Goal: Task Accomplishment & Management: Complete application form

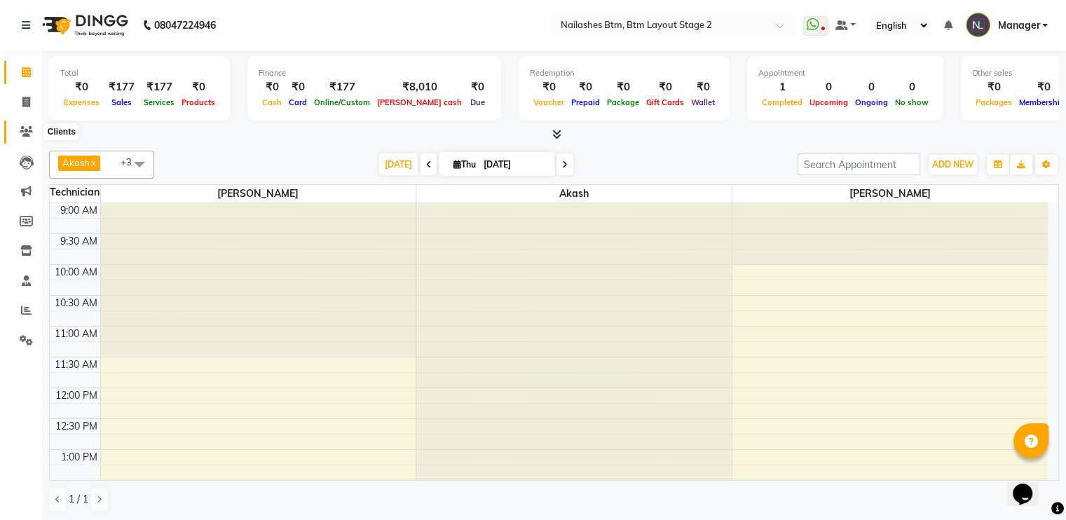
drag, startPoint x: 0, startPoint y: 0, endPoint x: 25, endPoint y: 128, distance: 130.7
click at [25, 128] on icon at bounding box center [26, 131] width 13 height 11
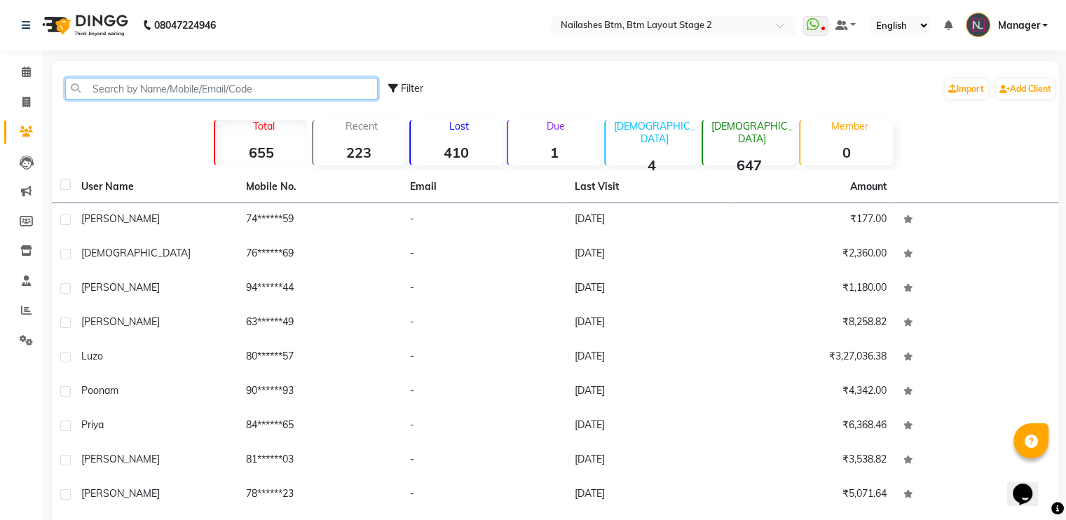
click at [211, 81] on input "text" at bounding box center [221, 89] width 313 height 22
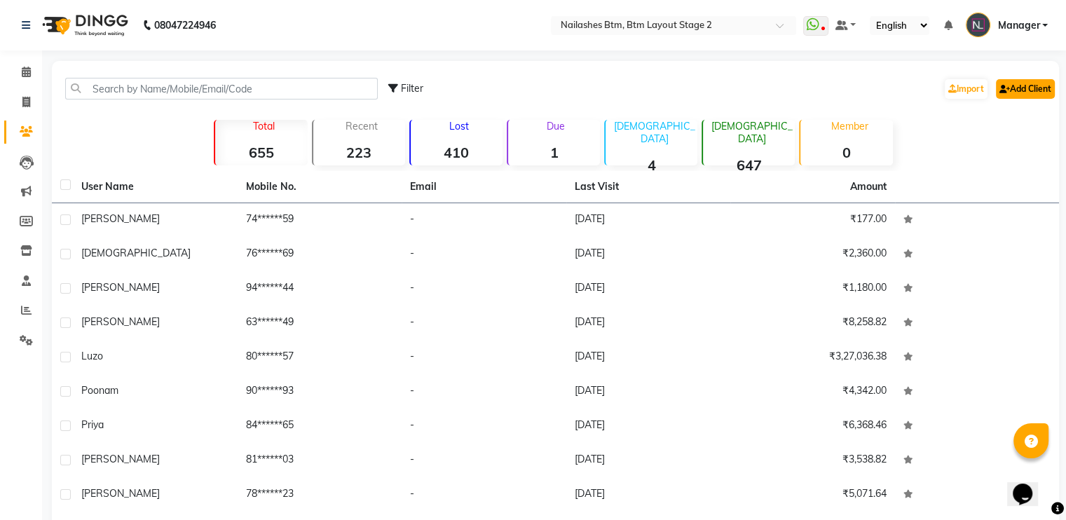
click at [1038, 83] on link "Add Client" at bounding box center [1025, 89] width 59 height 20
select select "21"
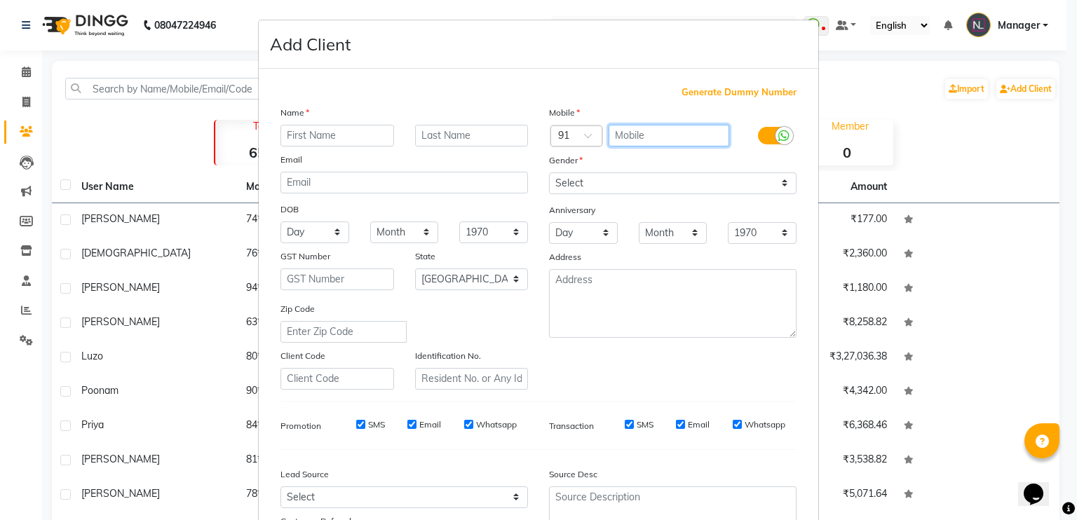
click at [633, 142] on input "text" at bounding box center [668, 136] width 121 height 22
type input "7848983336"
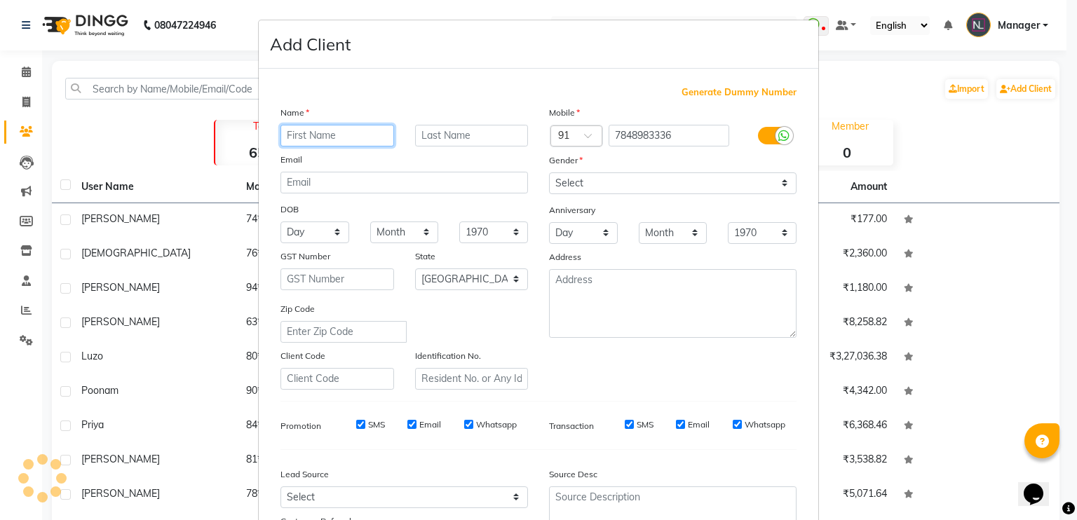
click at [316, 129] on input "text" at bounding box center [337, 136] width 114 height 22
type input "Isha"
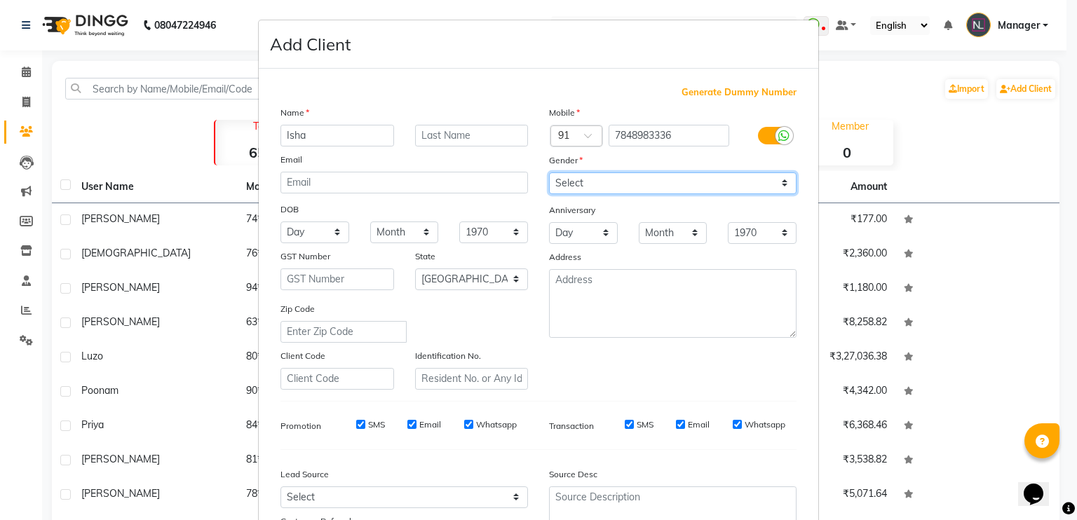
click at [599, 179] on select "Select [DEMOGRAPHIC_DATA] [DEMOGRAPHIC_DATA] Other Prefer Not To Say" at bounding box center [672, 183] width 247 height 22
select select "[DEMOGRAPHIC_DATA]"
click at [549, 173] on select "Select [DEMOGRAPHIC_DATA] [DEMOGRAPHIC_DATA] Other Prefer Not To Say" at bounding box center [672, 183] width 247 height 22
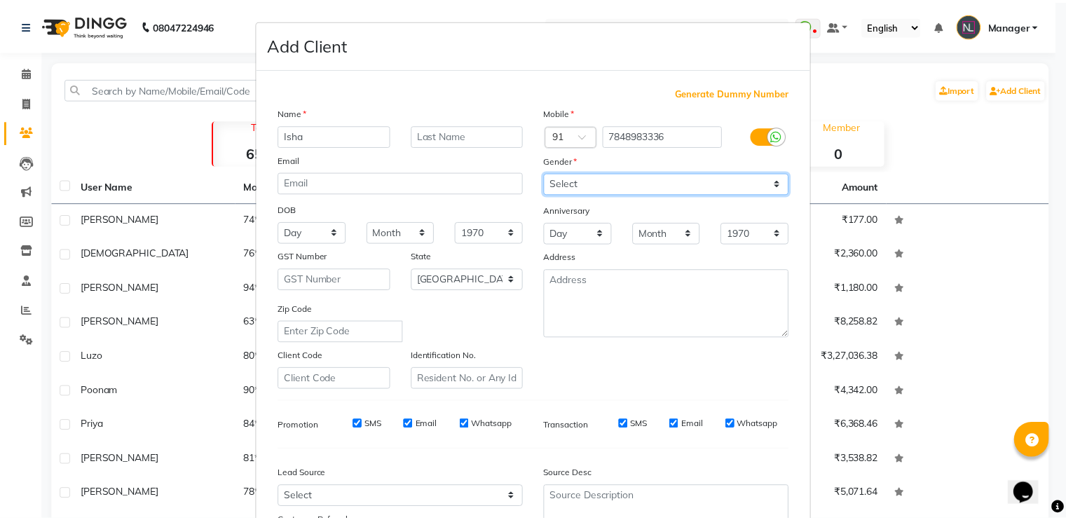
scroll to position [133, 0]
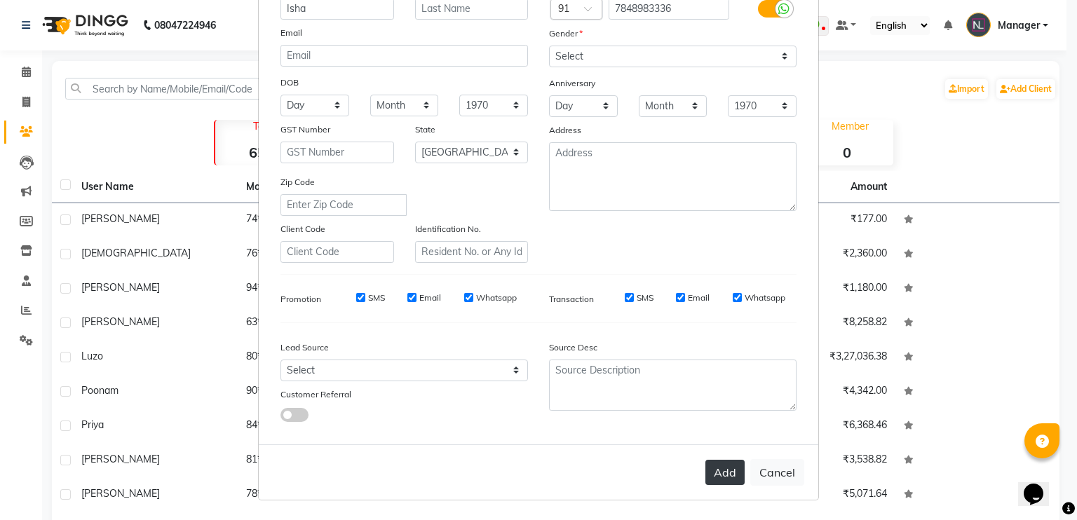
click at [711, 475] on button "Add" at bounding box center [724, 472] width 39 height 25
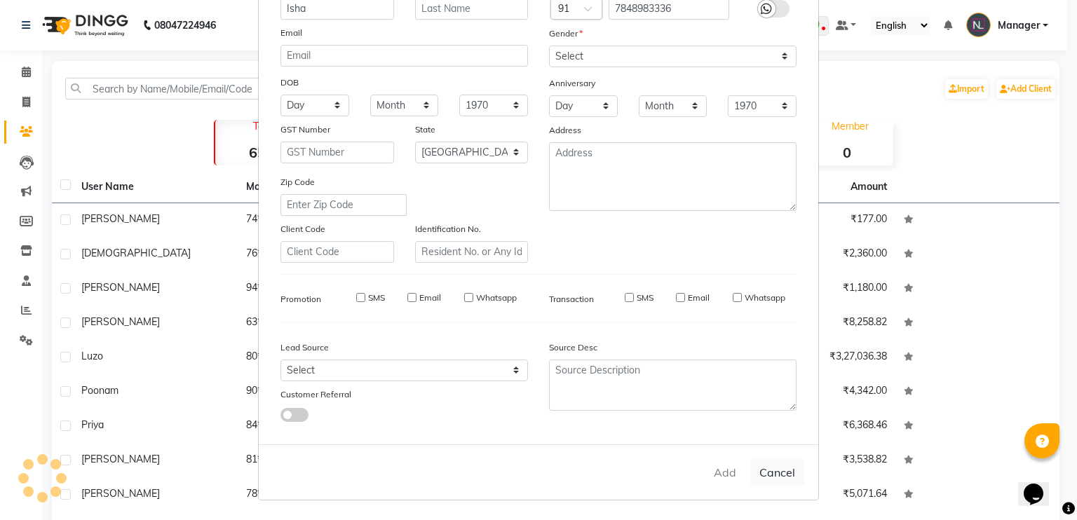
select select
select select "null"
select select
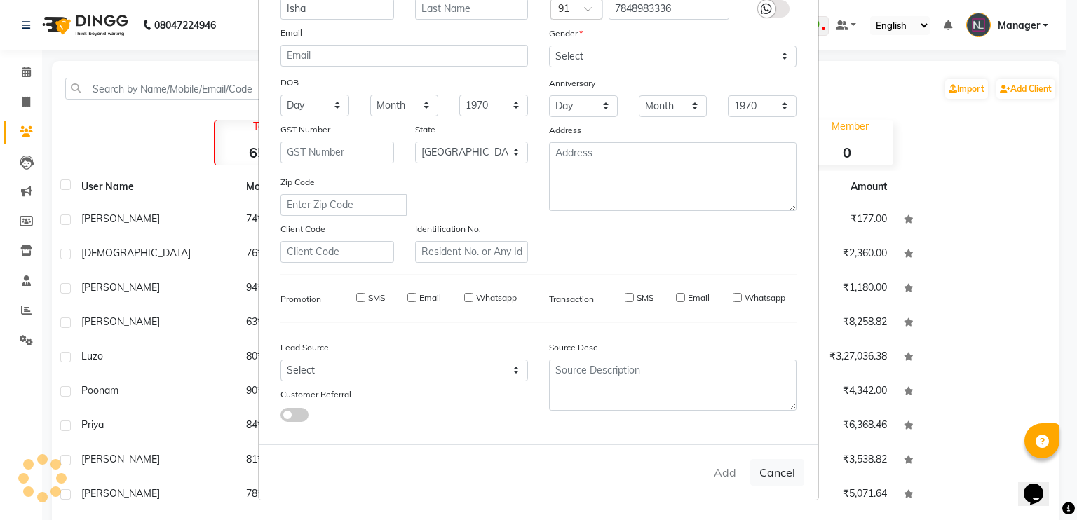
select select
checkbox input "false"
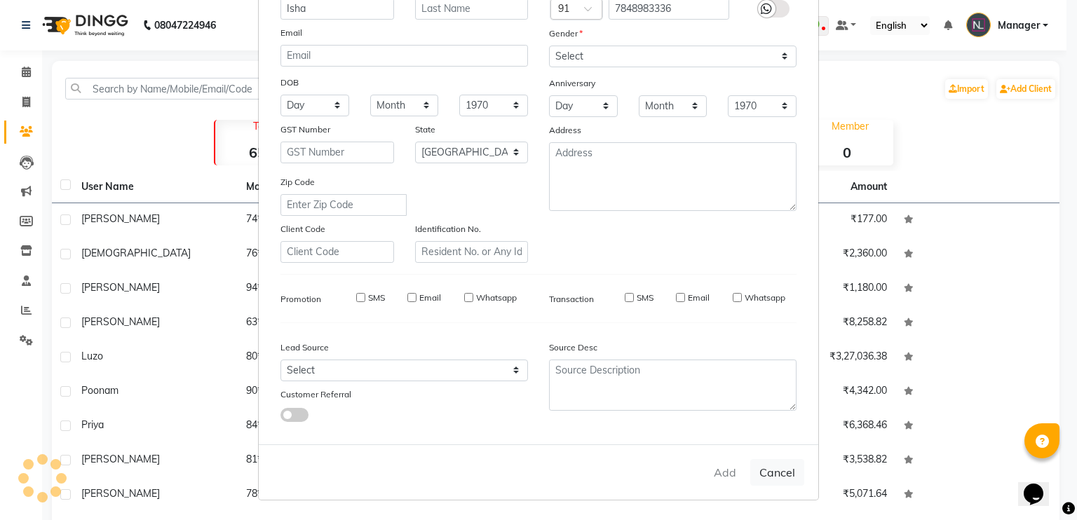
checkbox input "false"
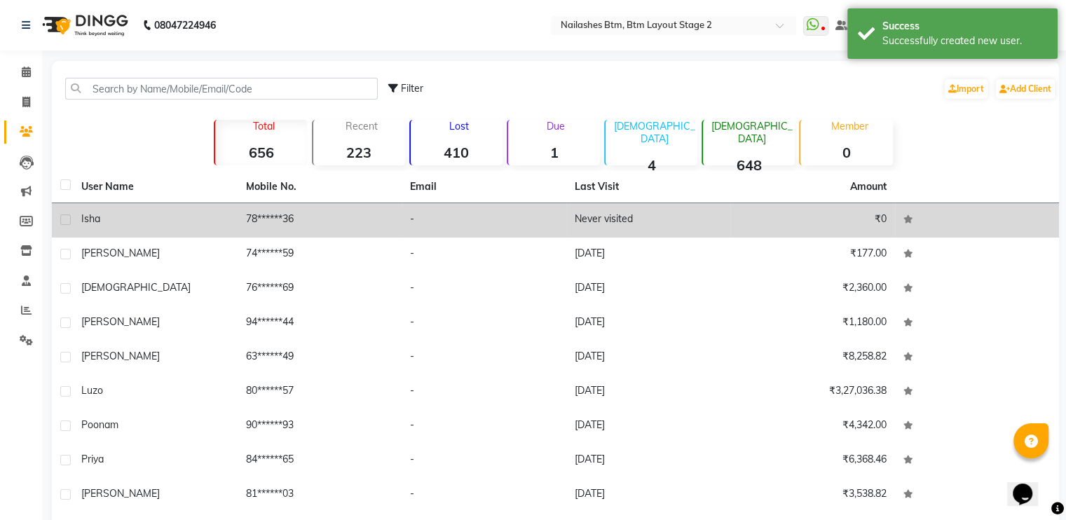
click at [764, 217] on td "₹0" at bounding box center [812, 220] width 165 height 34
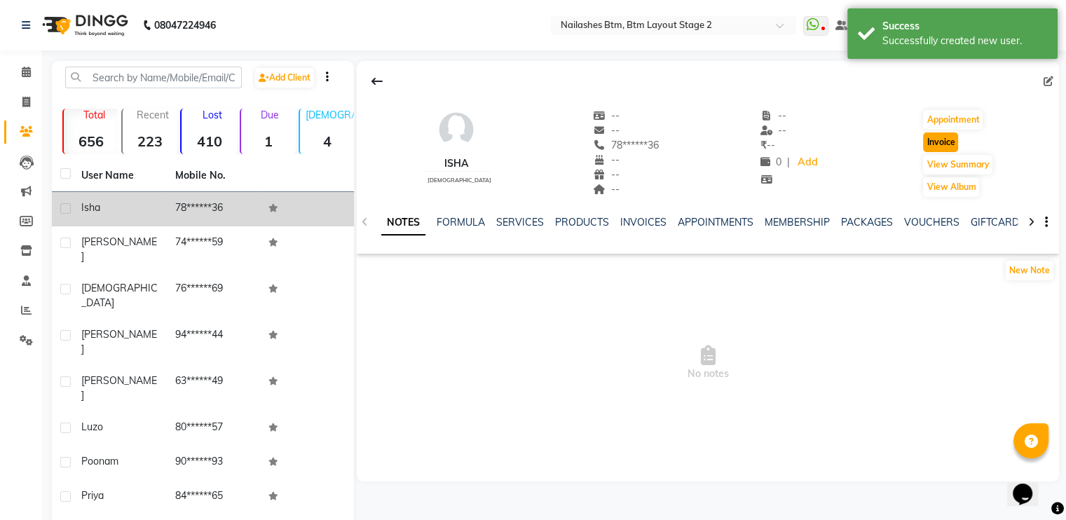
click at [939, 142] on button "Invoice" at bounding box center [940, 142] width 35 height 20
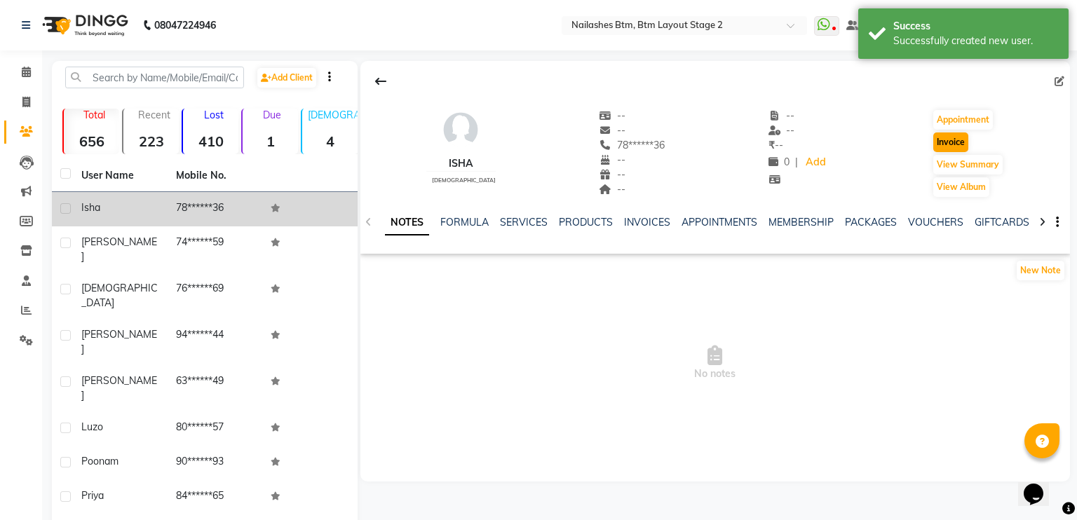
select select "6721"
select select "service"
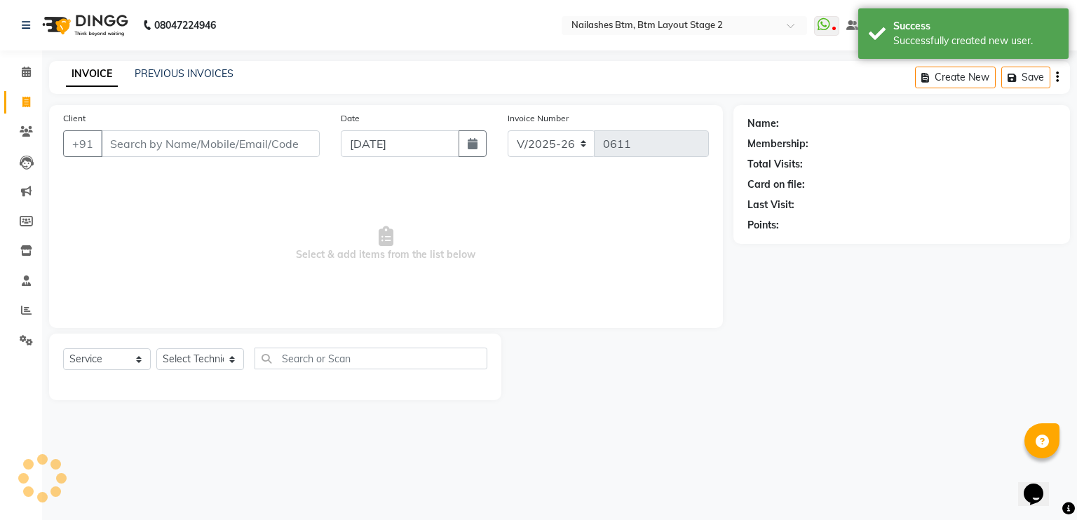
type input "78******36"
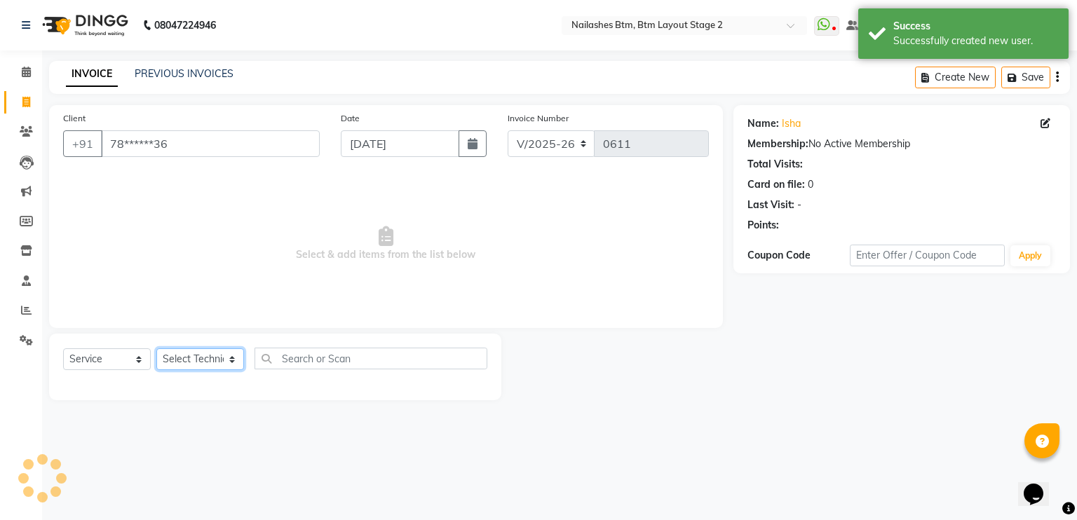
click at [195, 358] on select "Select Technician Akash Manager [PERSON_NAME] [PERSON_NAME]" at bounding box center [200, 359] width 88 height 22
select select "84529"
click at [156, 349] on select "Select Technician Akash Manager [PERSON_NAME] [PERSON_NAME]" at bounding box center [200, 359] width 88 height 22
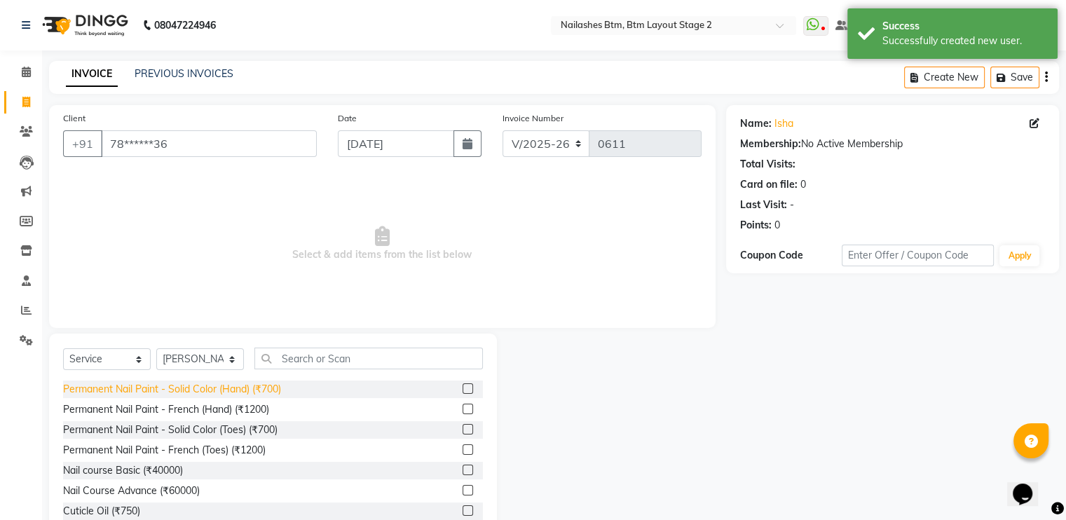
click at [238, 388] on div "Permanent Nail Paint - Solid Color (Hand) (₹700)" at bounding box center [172, 389] width 218 height 15
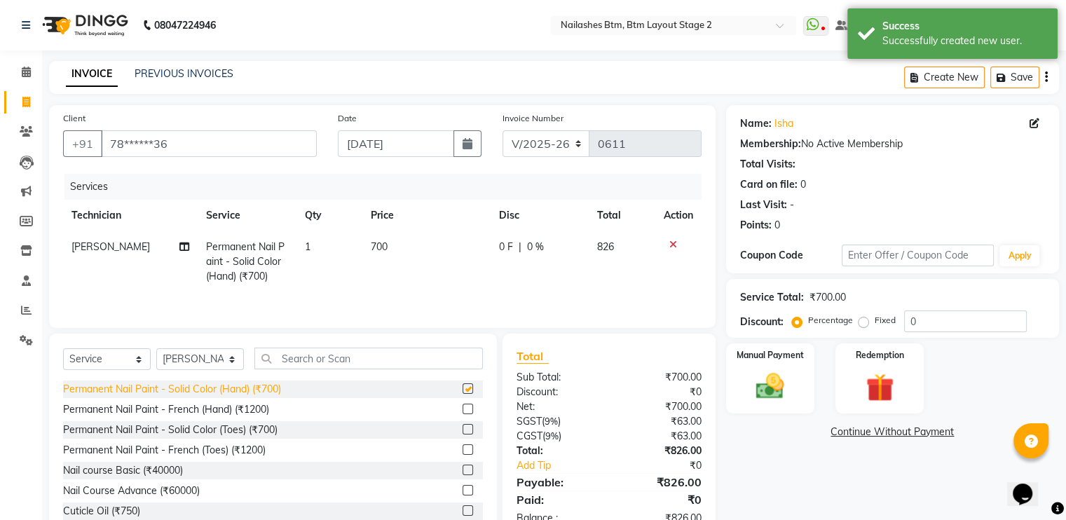
checkbox input "false"
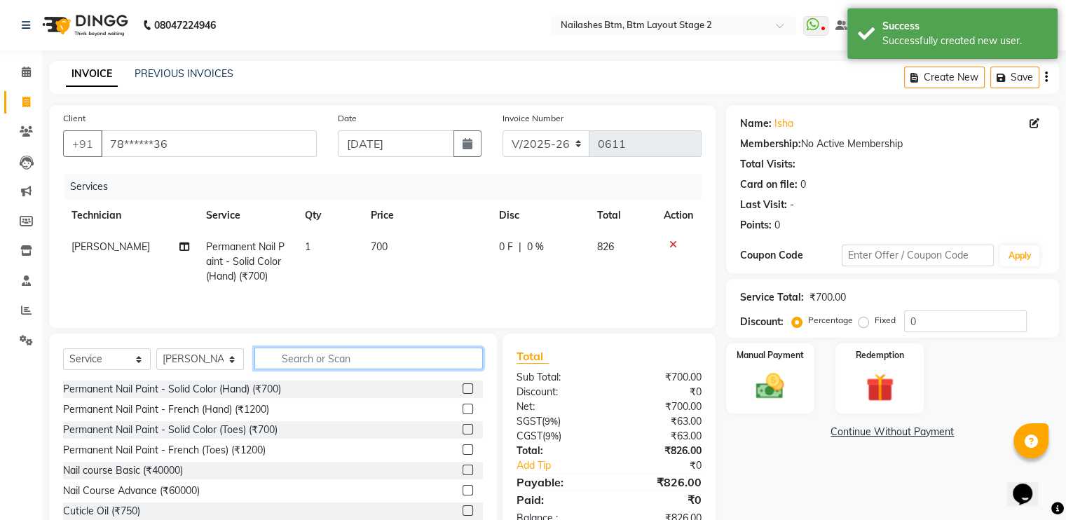
click at [306, 358] on input "text" at bounding box center [368, 359] width 229 height 22
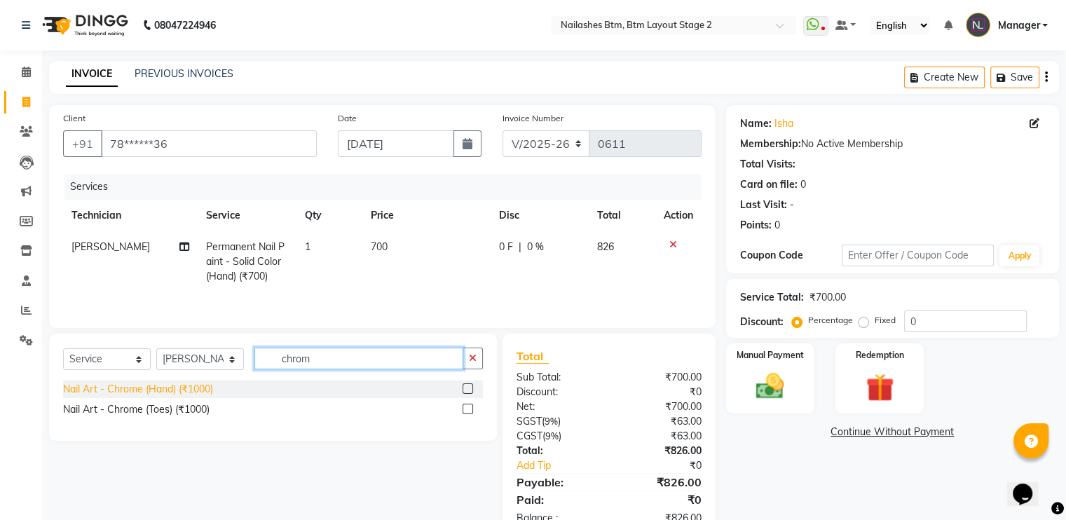
type input "chrom"
click at [130, 389] on div "Nail Art - Chrome (Hand) (₹1000)" at bounding box center [138, 389] width 150 height 15
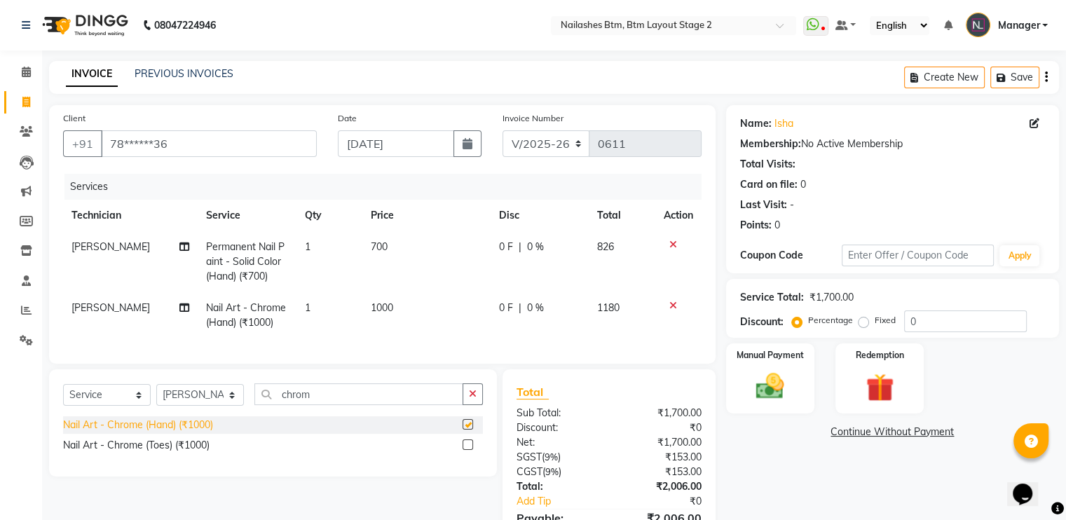
checkbox input "false"
click at [475, 399] on icon "button" at bounding box center [473, 394] width 8 height 10
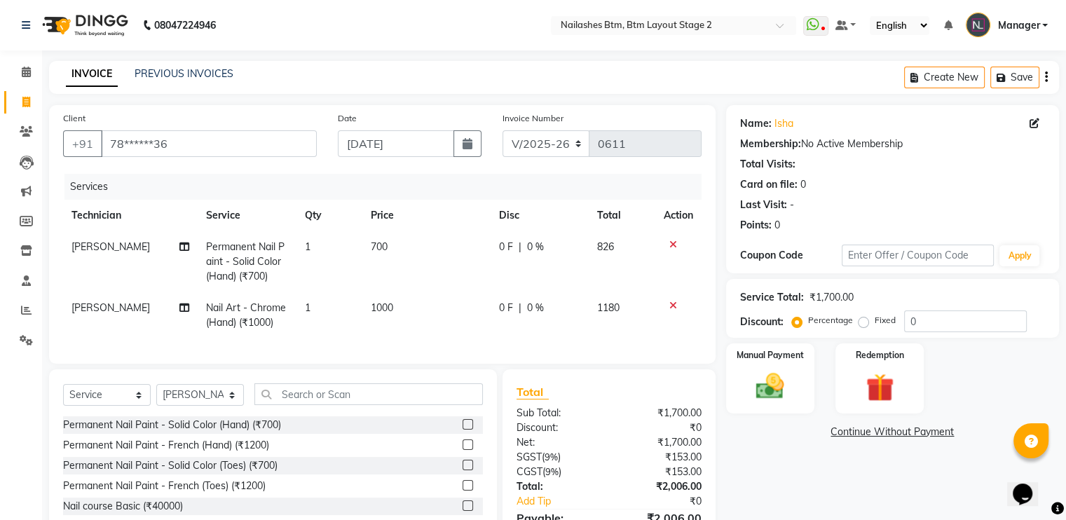
click at [384, 304] on span "1000" at bounding box center [382, 307] width 22 height 13
select select "84529"
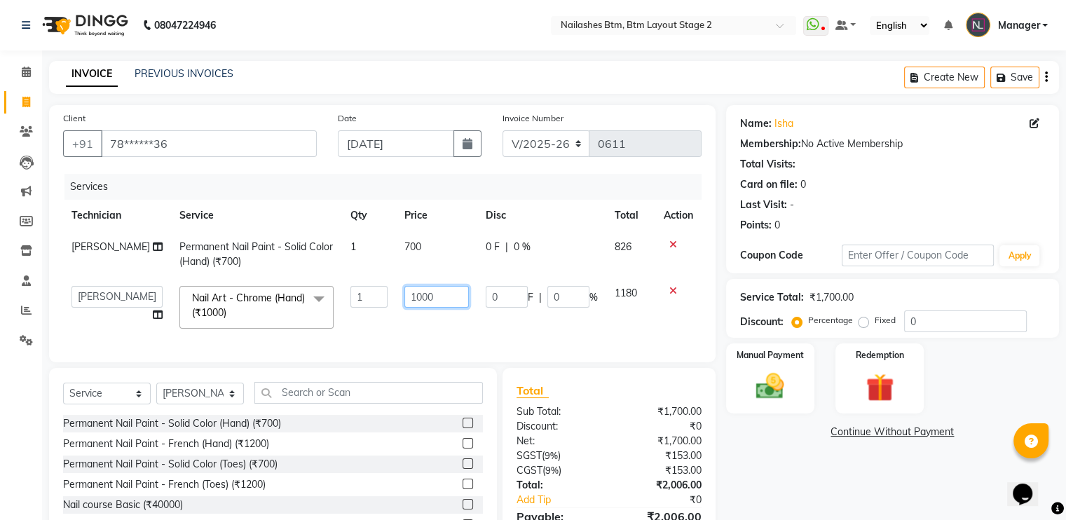
click at [421, 292] on input "1000" at bounding box center [436, 297] width 64 height 22
type input "1"
type input "200"
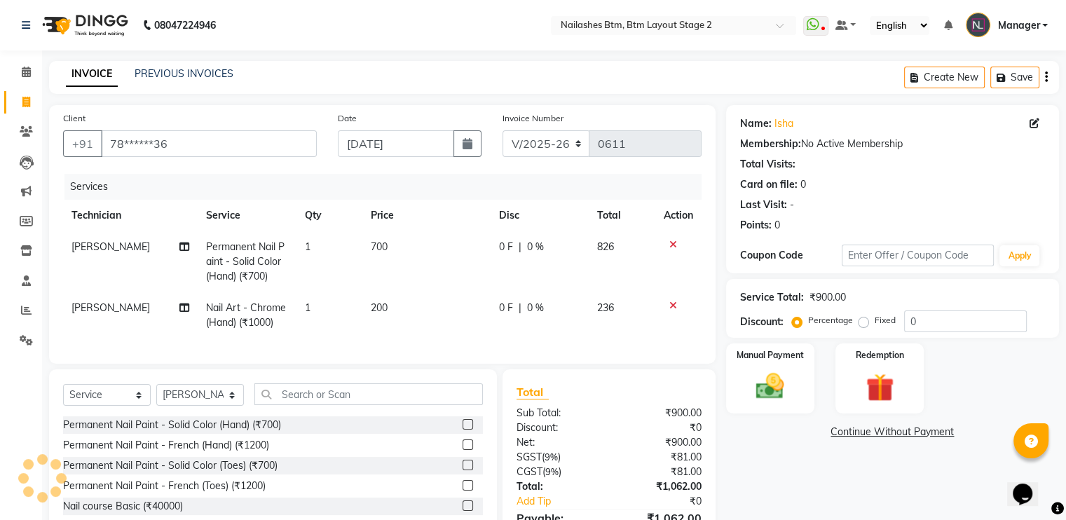
click at [404, 242] on td "700" at bounding box center [426, 261] width 128 height 61
select select "84529"
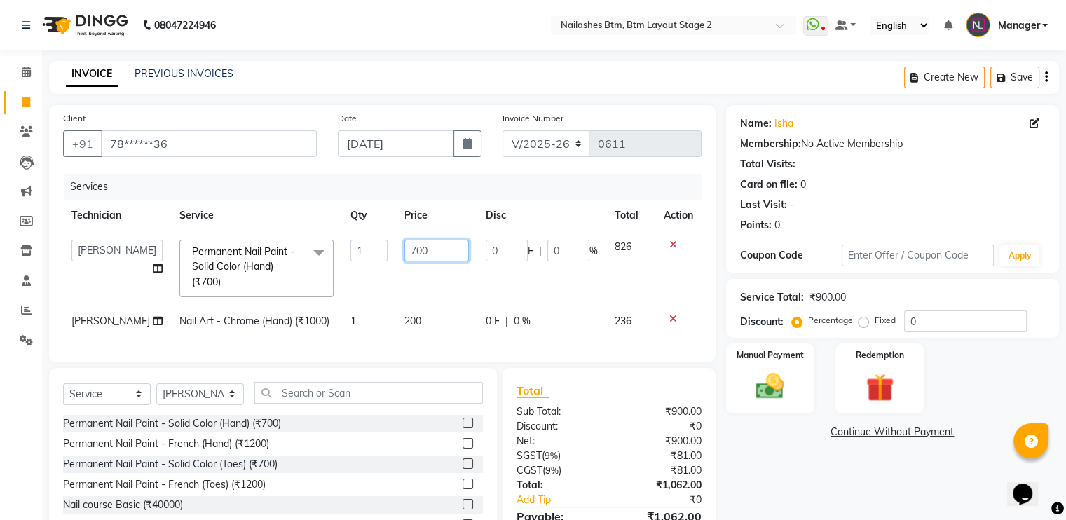
click at [430, 247] on input "700" at bounding box center [436, 251] width 64 height 22
type input "7"
type input "500"
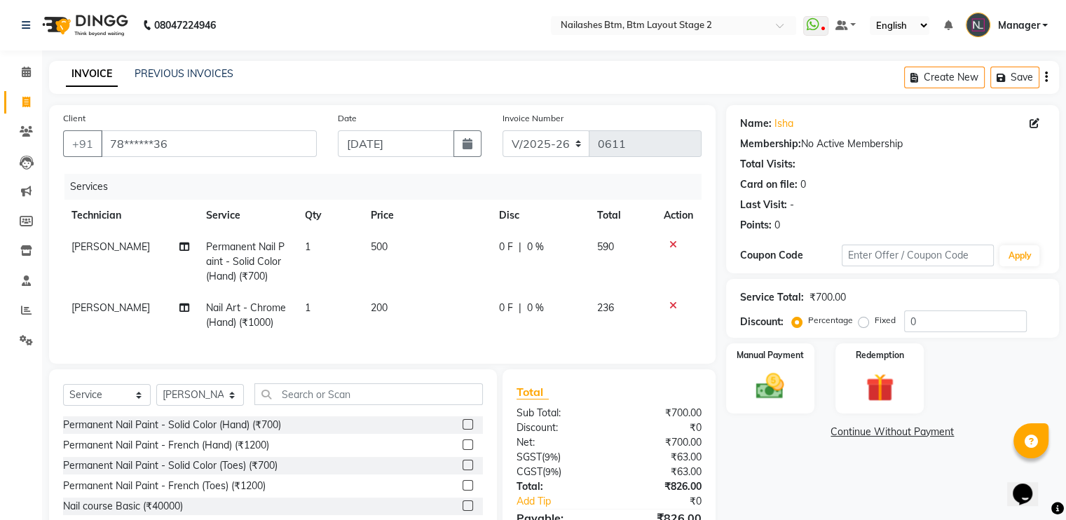
click at [768, 494] on div "Name: Isha Membership: No Active Membership Total Visits: Card on file: 0 Last …" at bounding box center [898, 340] width 344 height 471
click at [778, 451] on div "Name: Isha Membership: No Active Membership Total Visits: Card on file: 0 Last …" at bounding box center [898, 340] width 344 height 471
click at [799, 378] on div "Manual Payment" at bounding box center [770, 378] width 92 height 72
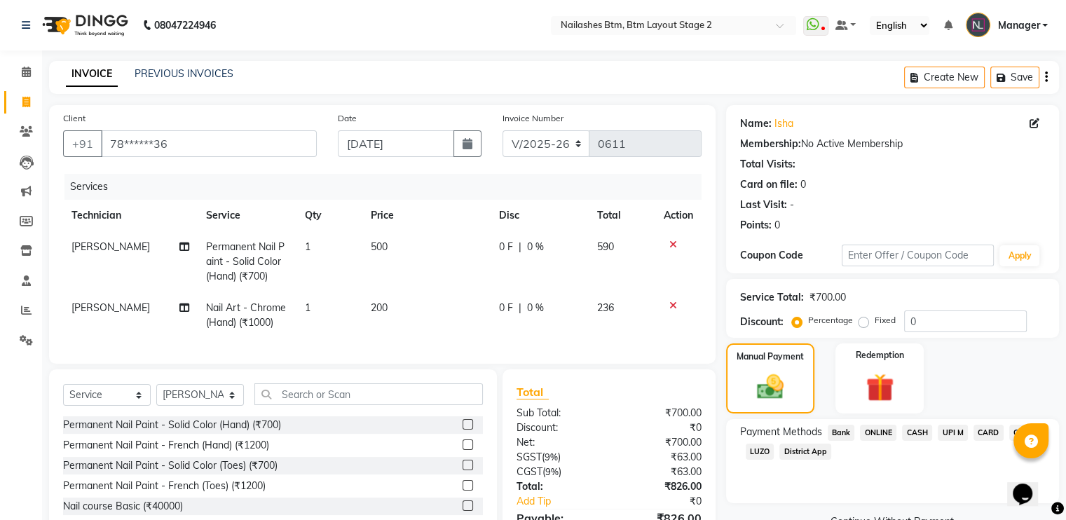
click at [916, 430] on span "CASH" at bounding box center [917, 433] width 30 height 16
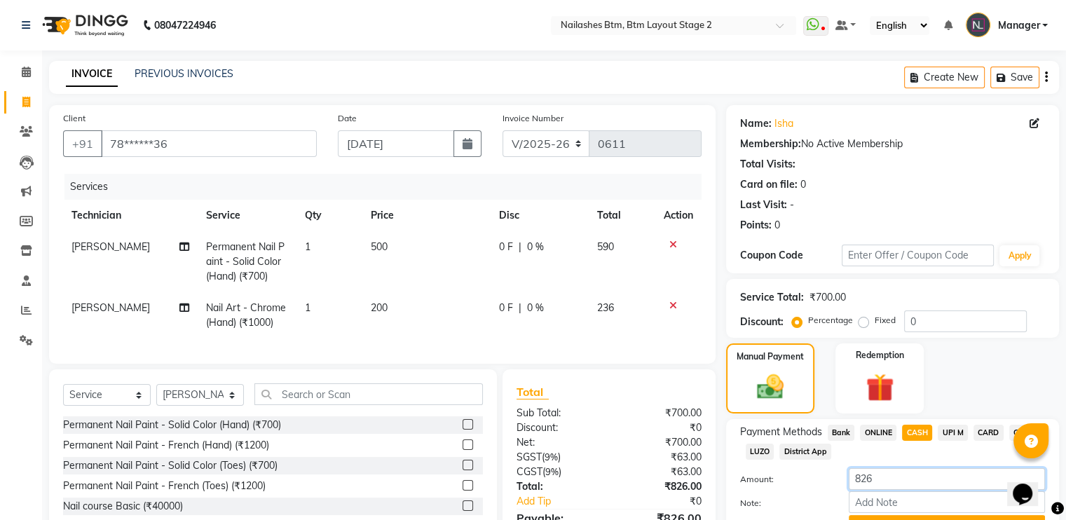
click at [892, 470] on input "826" at bounding box center [947, 479] width 196 height 22
type input "8"
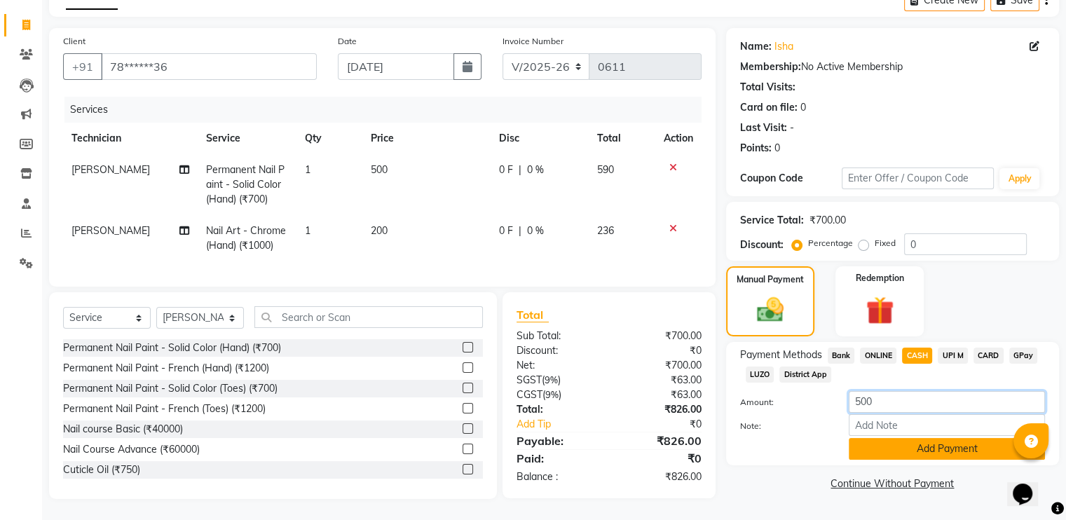
type input "500"
click at [903, 439] on button "Add Payment" at bounding box center [947, 449] width 196 height 22
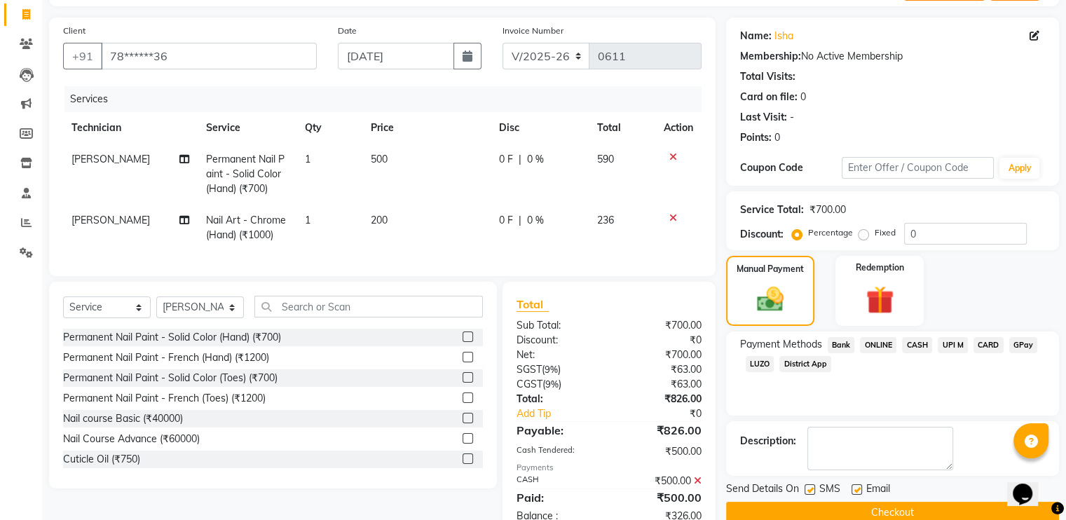
click at [1023, 341] on span "GPay" at bounding box center [1023, 345] width 29 height 16
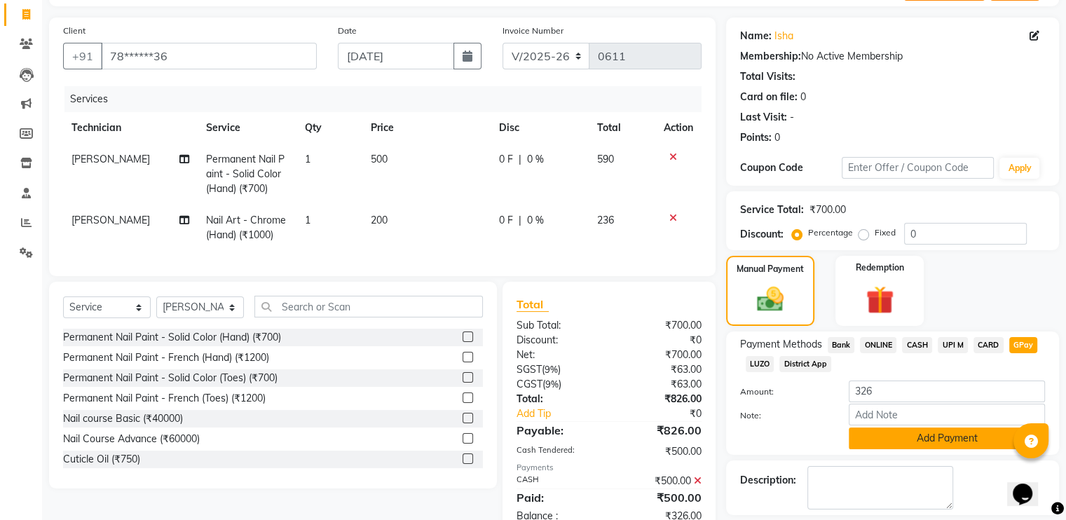
click at [935, 432] on button "Add Payment" at bounding box center [947, 439] width 196 height 22
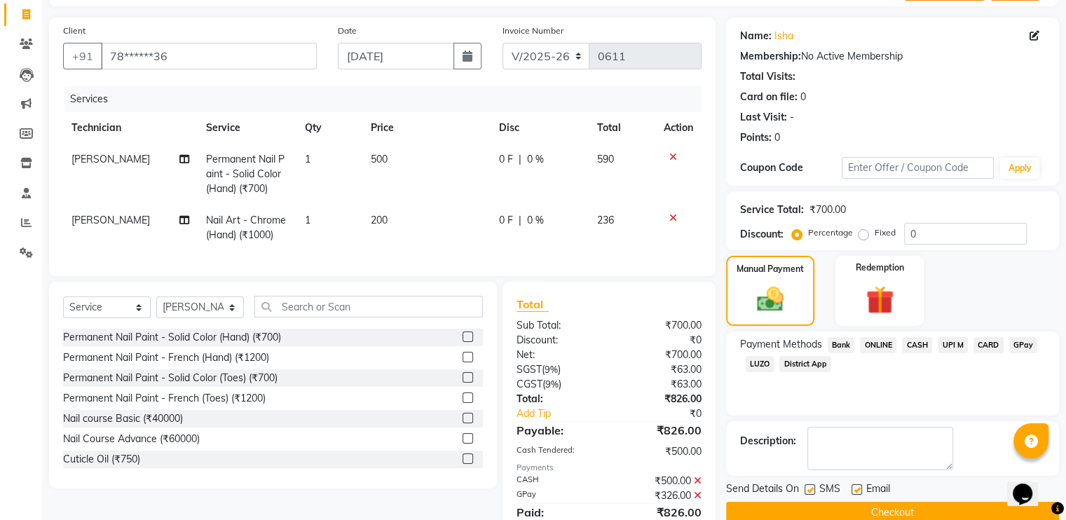
scroll to position [151, 0]
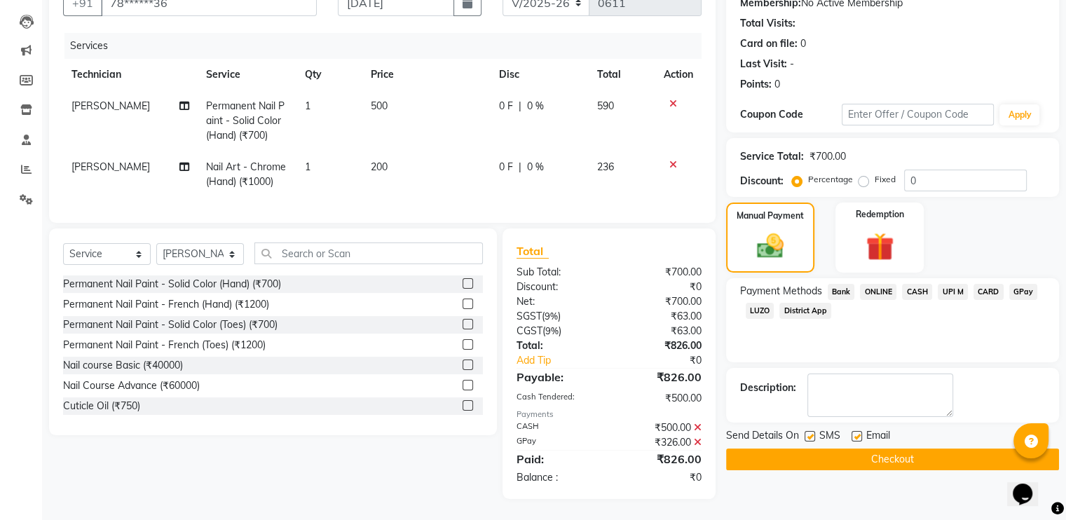
click at [814, 431] on label at bounding box center [810, 436] width 11 height 11
click at [814, 433] on input "checkbox" at bounding box center [809, 437] width 9 height 9
checkbox input "false"
click at [827, 449] on button "Checkout" at bounding box center [892, 460] width 333 height 22
